Goal: Task Accomplishment & Management: Manage account settings

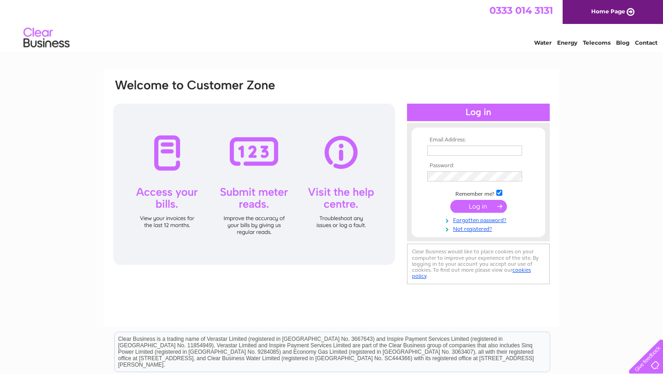
click at [650, 46] on div "Water Energy Telecoms Blog Contact" at bounding box center [331, 39] width 663 height 30
click at [647, 41] on link "Contact" at bounding box center [646, 42] width 23 height 7
type input "cinthia@thirdcirclecoffee.co.uk"
click at [492, 211] on input "submit" at bounding box center [478, 206] width 57 height 13
